Goal: Book appointment/travel/reservation

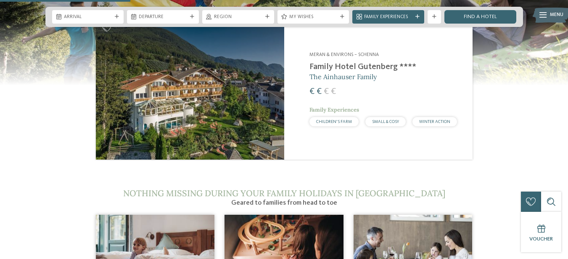
scroll to position [841, 0]
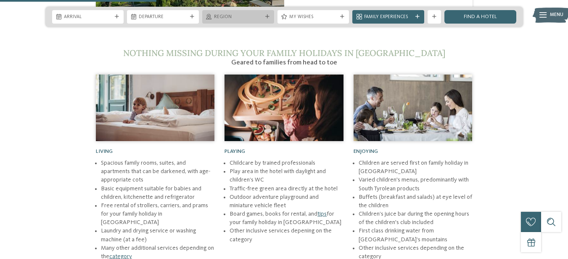
click at [261, 19] on span "Region" at bounding box center [238, 17] width 48 height 7
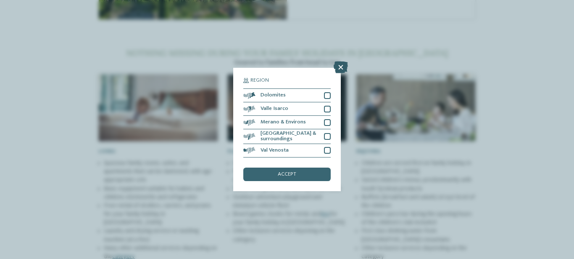
click at [341, 67] on icon at bounding box center [341, 67] width 14 height 12
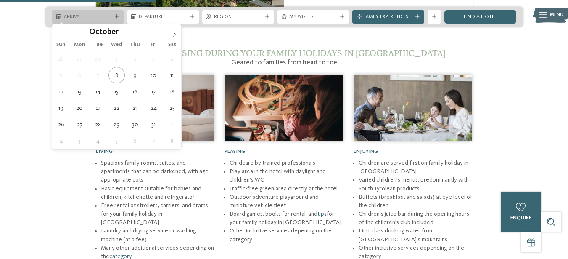
click at [90, 15] on span "Arrival" at bounding box center [88, 17] width 48 height 7
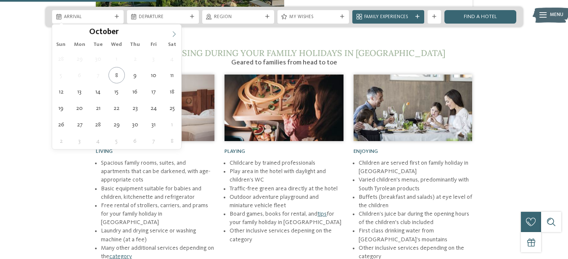
click at [177, 34] on icon at bounding box center [174, 34] width 6 height 6
click at [176, 34] on icon at bounding box center [174, 34] width 6 height 6
type input "****"
click at [176, 34] on icon at bounding box center [174, 34] width 6 height 6
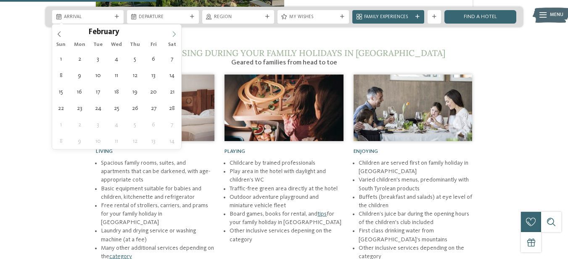
click at [176, 34] on icon at bounding box center [174, 34] width 6 height 6
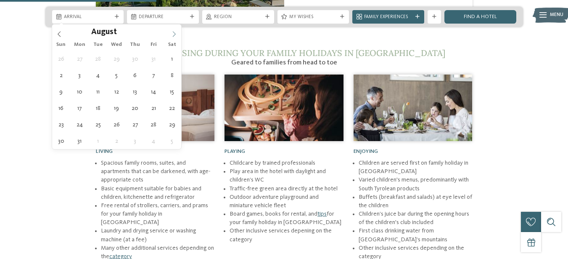
click at [176, 34] on icon at bounding box center [174, 34] width 6 height 6
type div "15.08.2026"
type input "****"
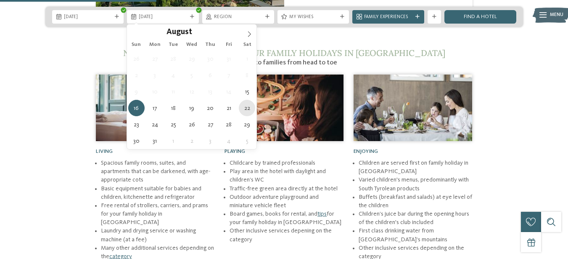
type div "22.08.2026"
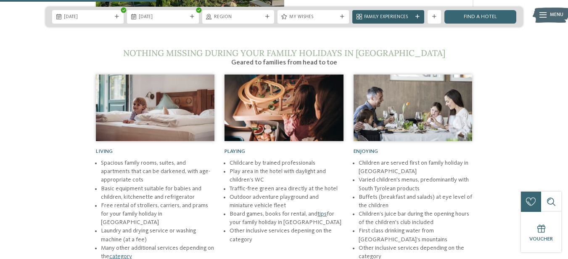
click at [401, 14] on span "Family Experiences" at bounding box center [388, 17] width 48 height 7
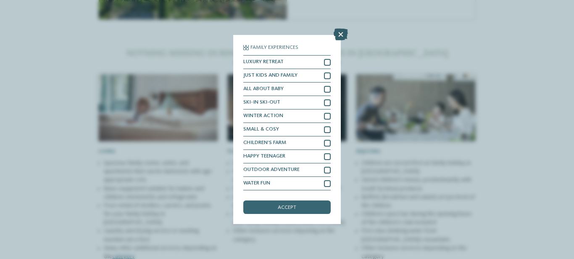
click at [342, 34] on icon at bounding box center [341, 35] width 14 height 12
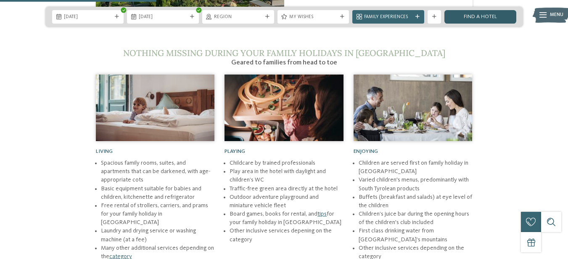
click at [480, 14] on link "Find a hotel" at bounding box center [480, 16] width 72 height 13
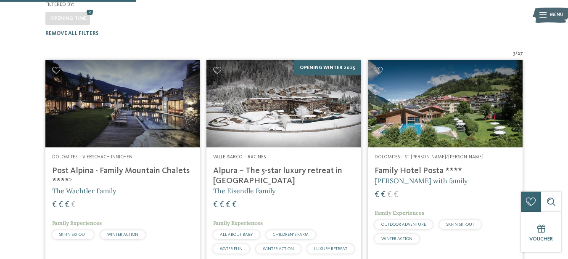
scroll to position [122, 0]
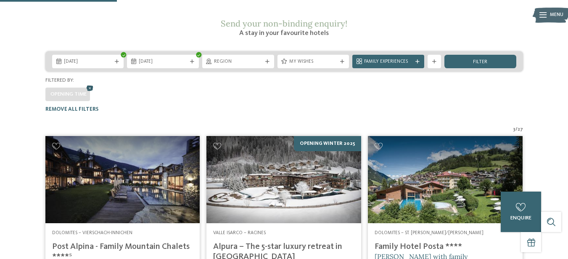
click at [90, 84] on icon at bounding box center [90, 88] width 10 height 9
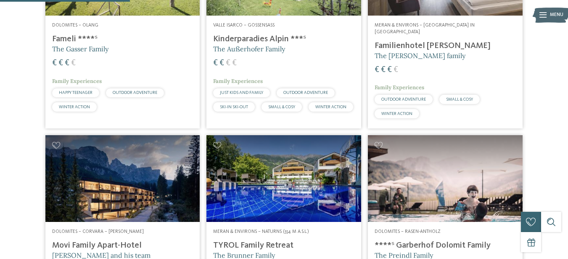
scroll to position [571, 0]
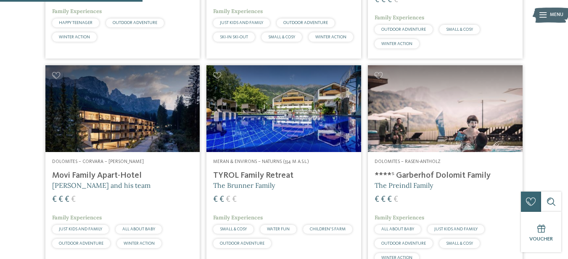
click at [433, 170] on h4 "****ˢ Garberhof Dolomit Family" at bounding box center [445, 175] width 141 height 10
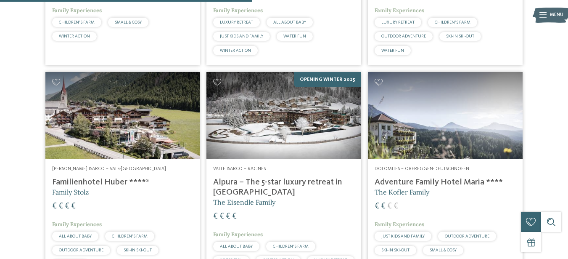
scroll to position [1062, 0]
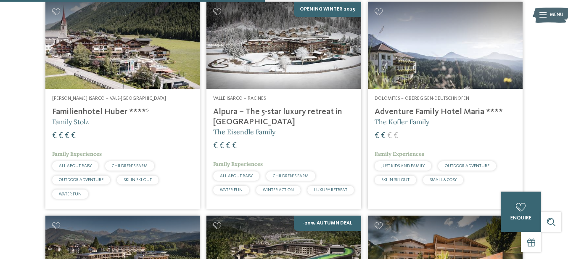
click at [428, 107] on h4 "Adventure Family Hotel Maria ****" at bounding box center [445, 112] width 141 height 10
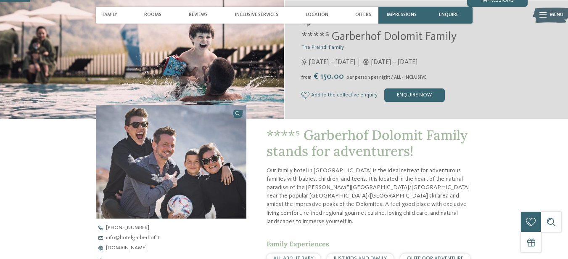
scroll to position [210, 0]
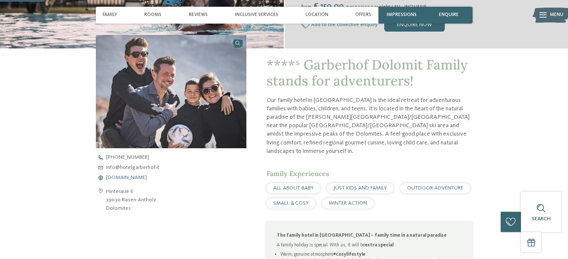
click at [126, 178] on span "www.hotelgarberhof.it" at bounding box center [126, 177] width 41 height 5
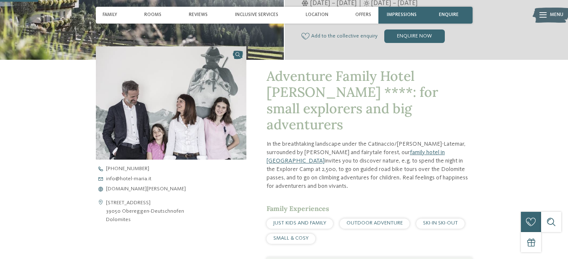
scroll to position [210, 0]
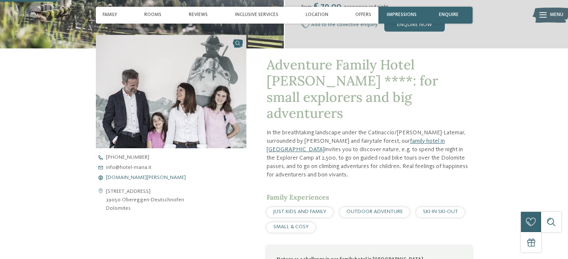
click at [121, 177] on span "www.hotel-maria.it" at bounding box center [146, 177] width 80 height 5
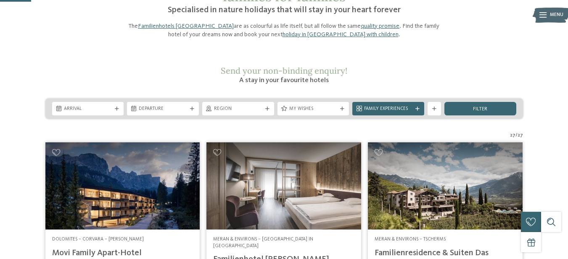
scroll to position [140, 0]
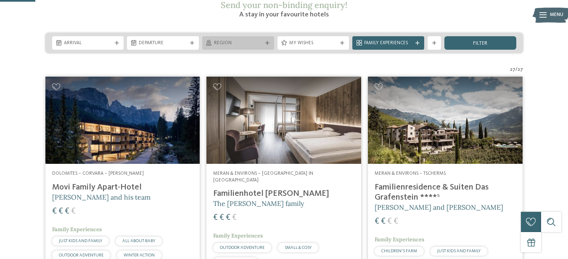
click at [234, 36] on div "Region" at bounding box center [238, 42] width 72 height 13
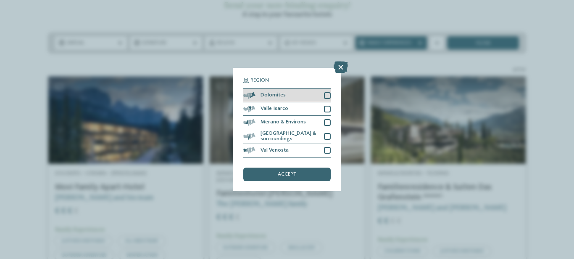
click at [328, 95] on div at bounding box center [327, 95] width 7 height 7
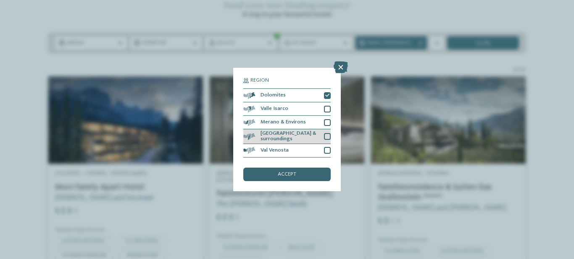
click at [324, 136] on div "[GEOGRAPHIC_DATA] & surroundings" at bounding box center [286, 136] width 87 height 15
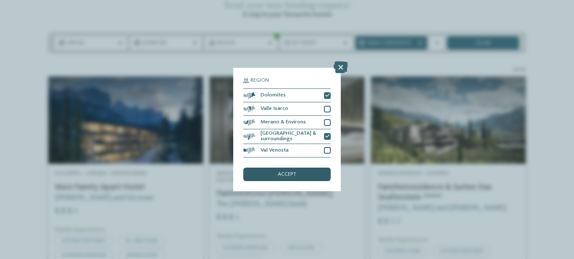
click at [302, 175] on div "accept" at bounding box center [286, 173] width 87 height 13
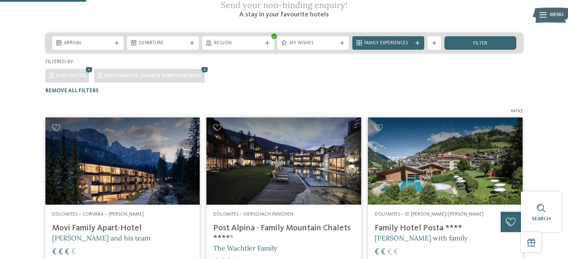
scroll to position [192, 0]
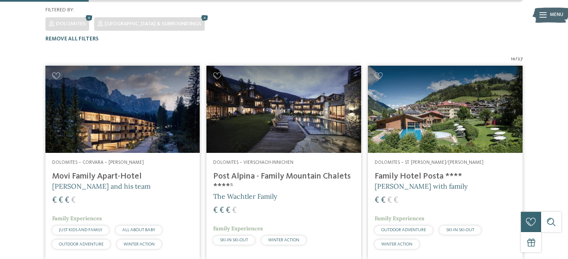
click at [150, 102] on img at bounding box center [122, 109] width 155 height 87
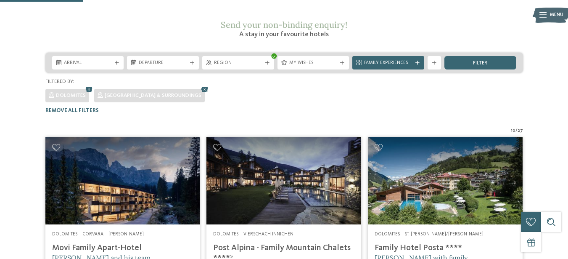
scroll to position [0, 0]
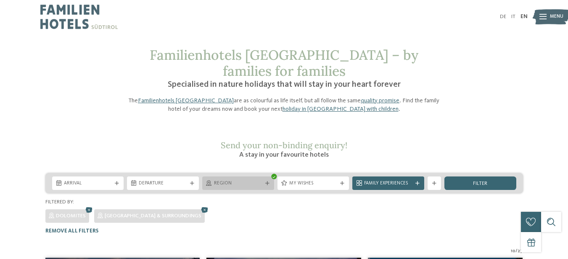
click at [261, 180] on span "Region" at bounding box center [238, 183] width 48 height 7
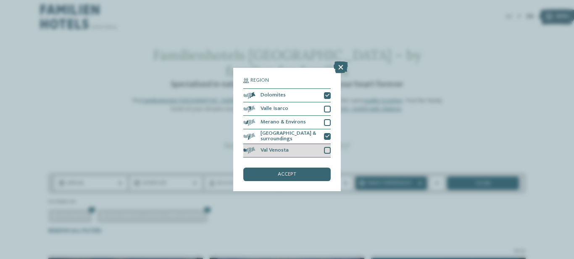
click at [326, 148] on div at bounding box center [327, 150] width 7 height 7
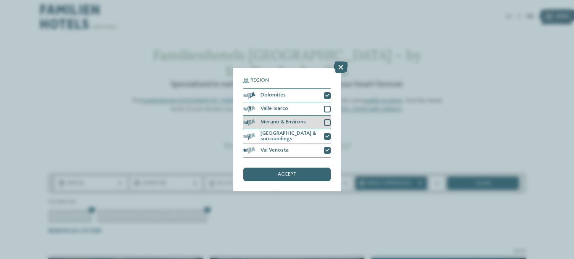
click at [326, 120] on div at bounding box center [327, 122] width 7 height 7
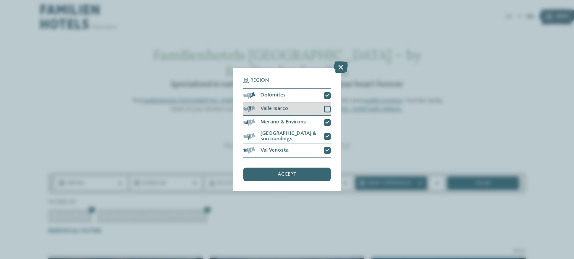
click at [328, 107] on div at bounding box center [327, 109] width 7 height 7
click at [305, 175] on div "accept" at bounding box center [286, 173] width 87 height 13
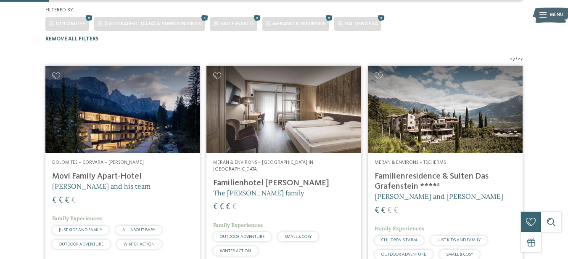
scroll to position [262, 0]
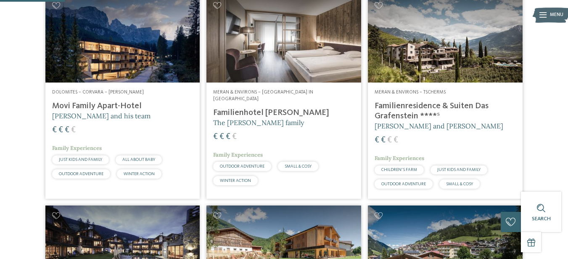
click at [158, 43] on img at bounding box center [122, 38] width 155 height 87
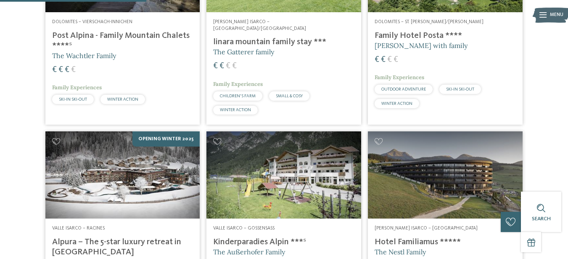
scroll to position [612, 0]
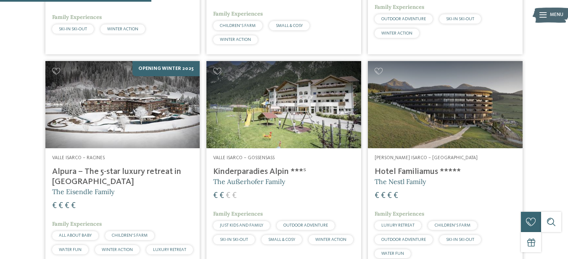
click at [121, 167] on h4 "Alpura – The 5-star luxury retreat in South Tyrol" at bounding box center [122, 177] width 141 height 20
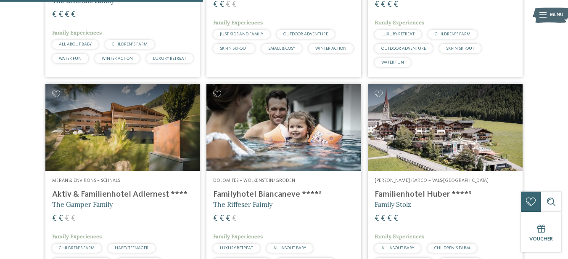
scroll to position [822, 0]
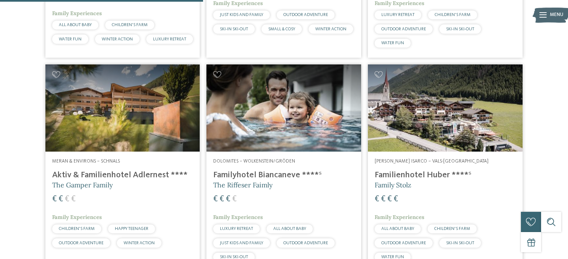
click at [101, 91] on img at bounding box center [122, 107] width 155 height 87
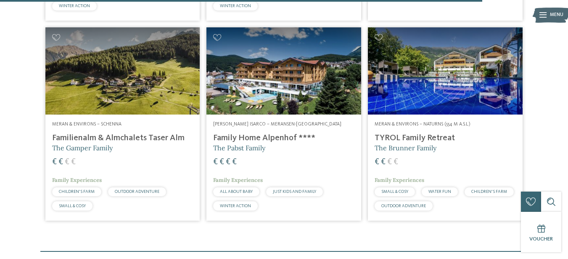
scroll to position [1950, 0]
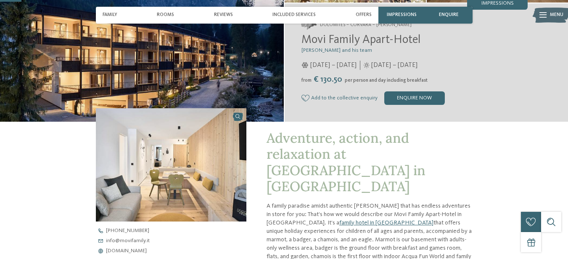
scroll to position [140, 0]
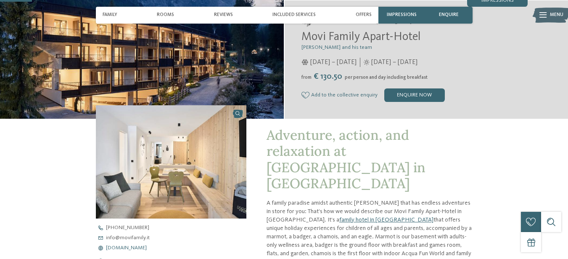
click at [135, 247] on span "[DOMAIN_NAME]" at bounding box center [126, 247] width 41 height 5
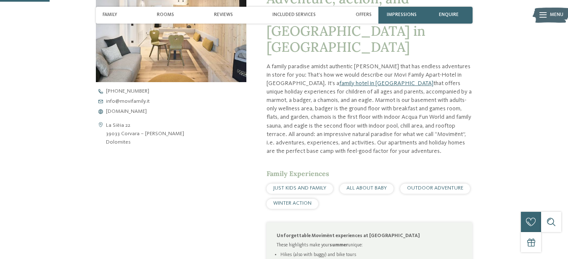
scroll to position [280, 0]
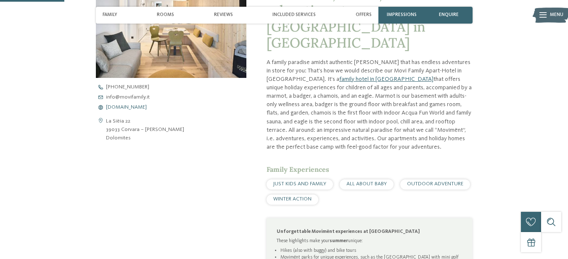
click at [139, 107] on span "[DOMAIN_NAME]" at bounding box center [126, 107] width 41 height 5
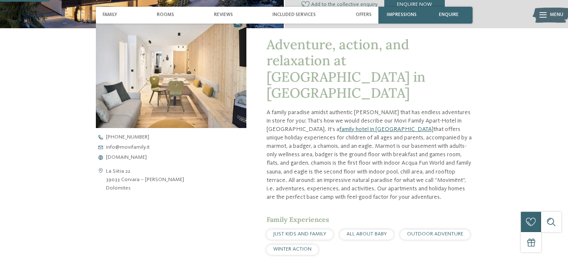
scroll to position [210, 0]
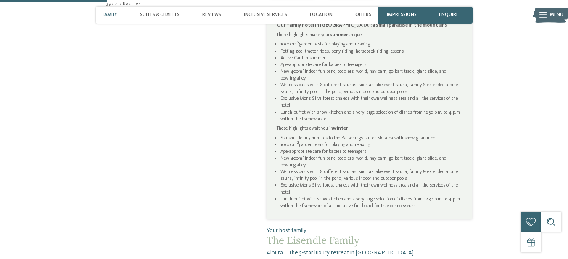
scroll to position [210, 0]
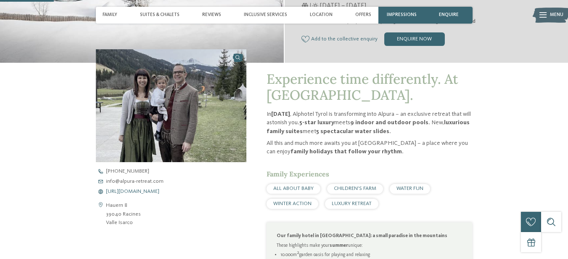
click at [145, 191] on span "https://www.alpura-retreat.com/en" at bounding box center [132, 191] width 53 height 5
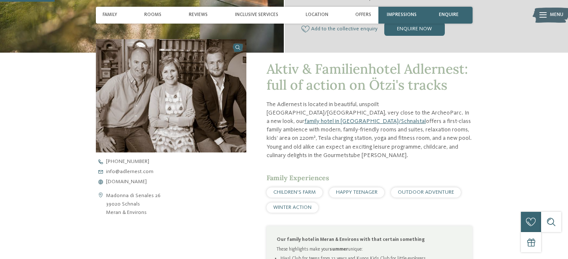
scroll to position [210, 0]
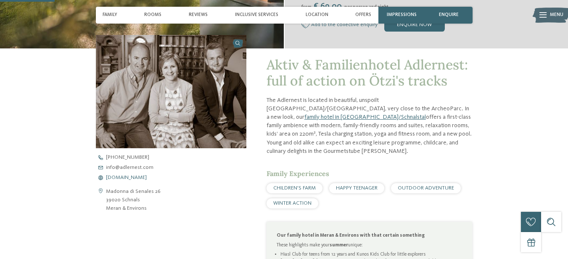
click at [131, 175] on span "[DOMAIN_NAME]" at bounding box center [126, 177] width 41 height 5
